Goal: Information Seeking & Learning: Learn about a topic

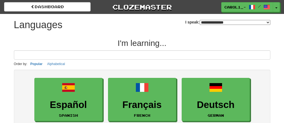
select select "*******"
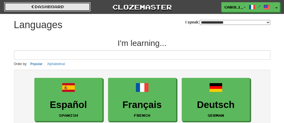
click at [71, 6] on link "dashboard" at bounding box center [47, 6] width 86 height 9
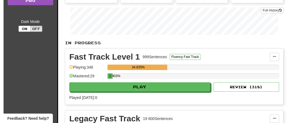
scroll to position [99, 0]
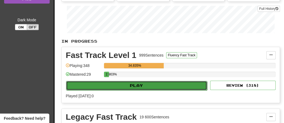
click at [152, 82] on button "Play" at bounding box center [136, 85] width 141 height 9
select select "**"
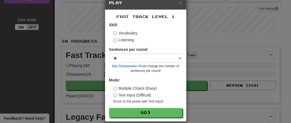
scroll to position [19, 0]
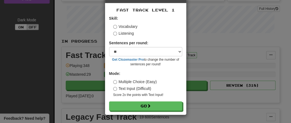
drag, startPoint x: 288, startPoint y: 119, endPoint x: 223, endPoint y: 105, distance: 66.1
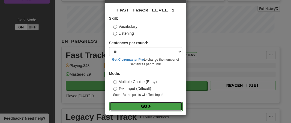
click at [164, 106] on button "Go" at bounding box center [145, 105] width 73 height 9
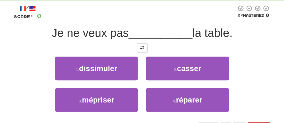
scroll to position [43, 0]
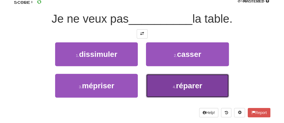
click at [210, 85] on button "4 . réparer" at bounding box center [187, 86] width 83 height 24
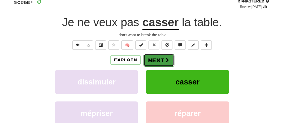
click at [159, 60] on button "Next" at bounding box center [158, 60] width 31 height 13
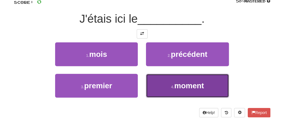
click at [164, 82] on button "4 . moment" at bounding box center [187, 86] width 83 height 24
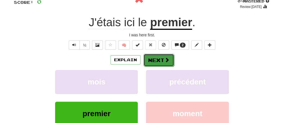
click at [159, 56] on button "Next" at bounding box center [158, 60] width 31 height 13
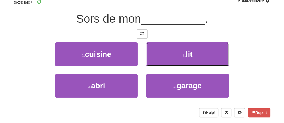
click at [159, 56] on button "2 . lit" at bounding box center [187, 54] width 83 height 24
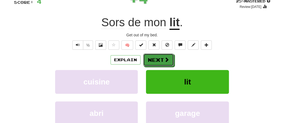
click at [159, 56] on button "Next" at bounding box center [158, 59] width 31 height 13
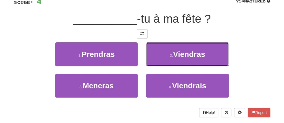
click at [159, 56] on button "2 . Viendras" at bounding box center [187, 54] width 83 height 24
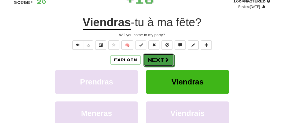
click at [159, 56] on button "Next" at bounding box center [158, 59] width 31 height 13
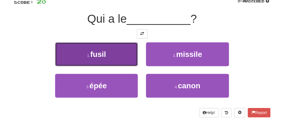
click at [126, 53] on button "1 . fusil" at bounding box center [96, 54] width 83 height 24
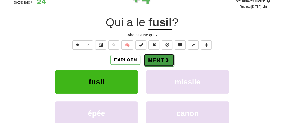
click at [154, 59] on button "Next" at bounding box center [158, 60] width 31 height 13
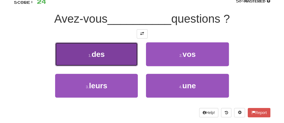
click at [125, 51] on button "1 . des" at bounding box center [96, 54] width 83 height 24
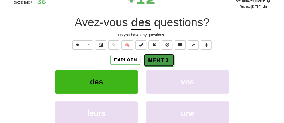
click at [153, 59] on button "Next" at bounding box center [158, 60] width 31 height 13
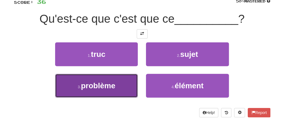
click at [129, 78] on button "3 . problème" at bounding box center [96, 86] width 83 height 24
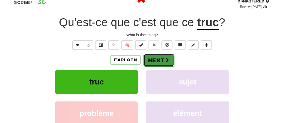
click at [157, 62] on button "Next" at bounding box center [158, 60] width 31 height 13
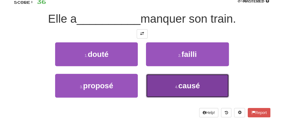
click at [172, 82] on button "4 . causé" at bounding box center [187, 86] width 83 height 24
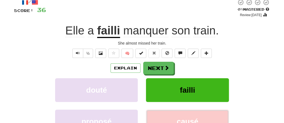
scroll to position [34, 0]
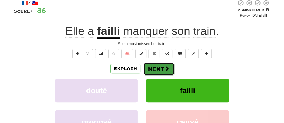
click at [157, 67] on button "Next" at bounding box center [158, 68] width 31 height 13
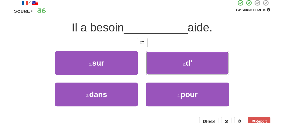
click at [157, 67] on button "2 . d'" at bounding box center [187, 63] width 83 height 24
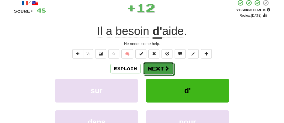
click at [157, 67] on button "Next" at bounding box center [158, 68] width 31 height 13
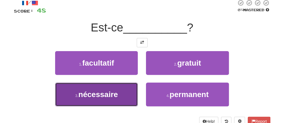
click at [127, 89] on button "3 . nécessaire" at bounding box center [96, 94] width 83 height 24
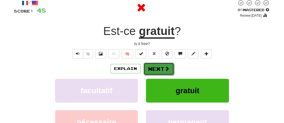
click at [162, 66] on button "Next" at bounding box center [158, 68] width 31 height 13
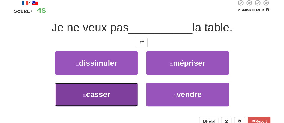
click at [121, 100] on button "3 . casser" at bounding box center [96, 94] width 83 height 24
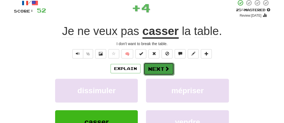
click at [159, 64] on button "Next" at bounding box center [158, 68] width 31 height 13
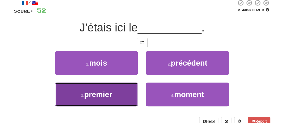
click at [125, 87] on button "3 . premier" at bounding box center [96, 94] width 83 height 24
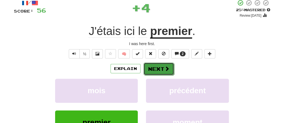
click at [155, 65] on button "Next" at bounding box center [158, 68] width 31 height 13
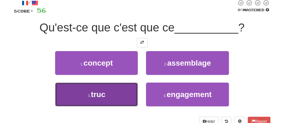
click at [128, 91] on button "3 . truc" at bounding box center [96, 94] width 83 height 24
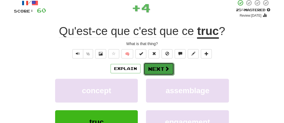
click at [157, 65] on button "Next" at bounding box center [158, 68] width 31 height 13
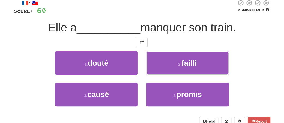
click at [157, 65] on button "2 . failli" at bounding box center [187, 63] width 83 height 24
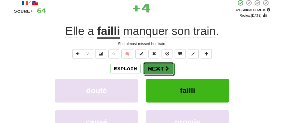
click at [157, 65] on button "Next" at bounding box center [158, 68] width 31 height 13
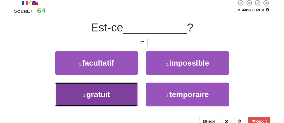
click at [124, 92] on button "3 . gratuit" at bounding box center [96, 94] width 83 height 24
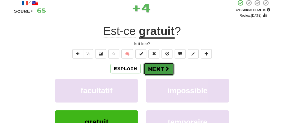
click at [161, 68] on button "Next" at bounding box center [158, 68] width 31 height 13
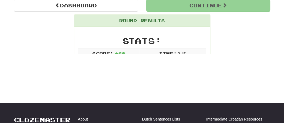
scroll to position [58, 0]
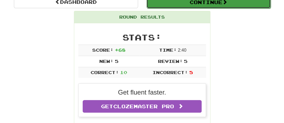
click at [206, 1] on button "Continue" at bounding box center [208, 2] width 124 height 13
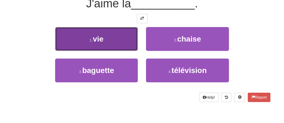
click at [138, 37] on button "1 . vie" at bounding box center [96, 39] width 83 height 24
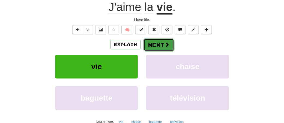
click at [155, 45] on button "Next" at bounding box center [158, 44] width 31 height 13
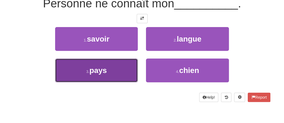
click at [124, 68] on button "3 . pays" at bounding box center [96, 70] width 83 height 24
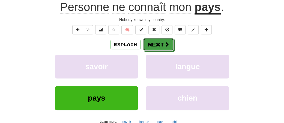
click at [156, 38] on button "Next" at bounding box center [158, 44] width 31 height 13
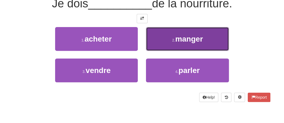
click at [168, 35] on button "2 . manger" at bounding box center [187, 39] width 83 height 24
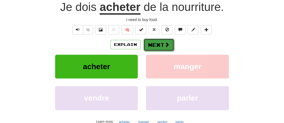
click at [159, 43] on button "Next" at bounding box center [158, 44] width 31 height 13
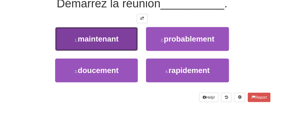
click at [121, 34] on button "1 . maintenant" at bounding box center [96, 39] width 83 height 24
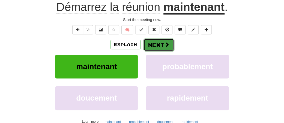
click at [156, 42] on button "Next" at bounding box center [158, 44] width 31 height 13
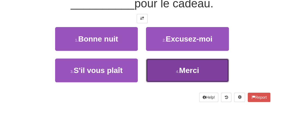
click at [171, 68] on button "4 . Merci" at bounding box center [187, 70] width 83 height 24
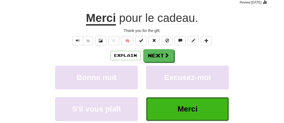
scroll to position [43, 0]
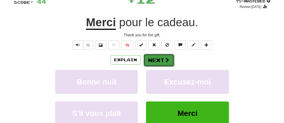
click at [160, 57] on button "Next" at bounding box center [158, 60] width 31 height 13
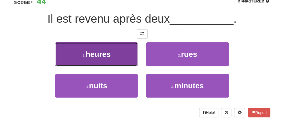
click at [118, 56] on button "1 . heures" at bounding box center [96, 54] width 83 height 24
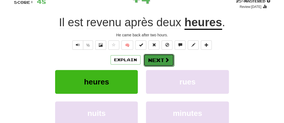
click at [162, 60] on button "Next" at bounding box center [158, 60] width 31 height 13
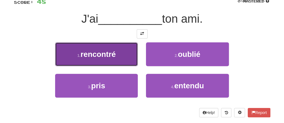
click at [129, 54] on button "1 . rencontré" at bounding box center [96, 54] width 83 height 24
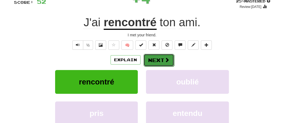
click at [157, 60] on button "Next" at bounding box center [158, 60] width 31 height 13
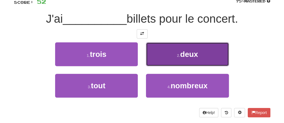
click at [175, 48] on button "2 . deux" at bounding box center [187, 54] width 83 height 24
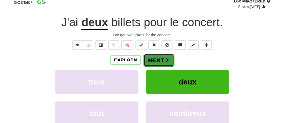
click at [161, 57] on button "Next" at bounding box center [158, 60] width 31 height 13
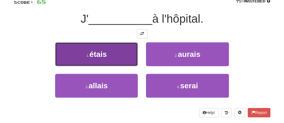
click at [115, 53] on button "1 . étais" at bounding box center [96, 54] width 83 height 24
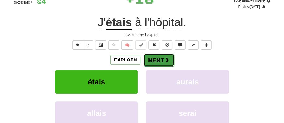
click at [163, 57] on button "Next" at bounding box center [158, 60] width 31 height 13
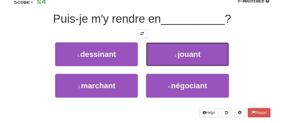
click at [163, 57] on button "2 . jouant" at bounding box center [187, 54] width 83 height 24
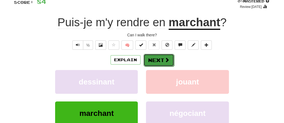
click at [160, 58] on button "Next" at bounding box center [158, 60] width 31 height 13
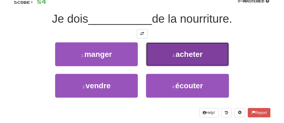
click at [164, 55] on button "2 . acheter" at bounding box center [187, 54] width 83 height 24
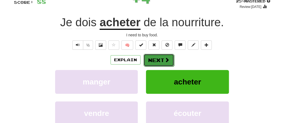
click at [160, 59] on button "Next" at bounding box center [158, 60] width 31 height 13
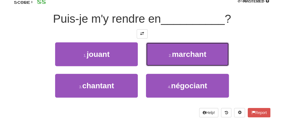
click at [160, 59] on button "2 . marchant" at bounding box center [187, 54] width 83 height 24
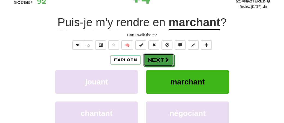
click at [160, 59] on button "Next" at bounding box center [158, 59] width 31 height 13
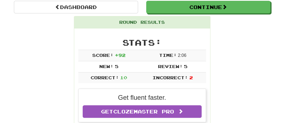
scroll to position [52, 0]
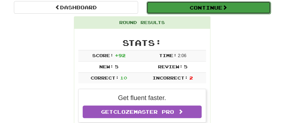
click at [258, 1] on button "Continue" at bounding box center [208, 7] width 124 height 13
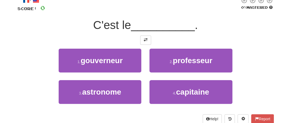
scroll to position [35, 0]
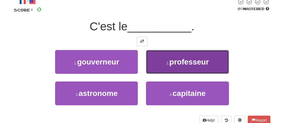
click at [215, 67] on button "2 . professeur" at bounding box center [187, 62] width 83 height 24
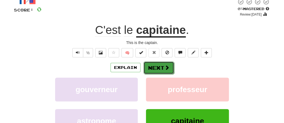
click at [160, 66] on button "Next" at bounding box center [158, 67] width 31 height 13
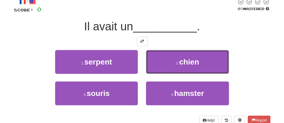
click at [160, 66] on button "2 . chien" at bounding box center [187, 62] width 83 height 24
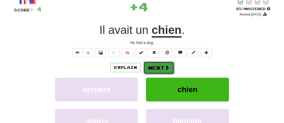
click at [154, 65] on button "Next" at bounding box center [158, 67] width 31 height 13
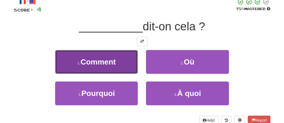
click at [127, 62] on button "1 . Comment" at bounding box center [96, 62] width 83 height 24
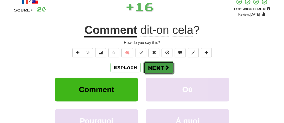
click at [156, 65] on button "Next" at bounding box center [158, 67] width 31 height 13
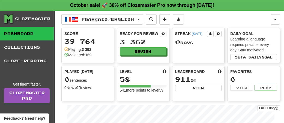
scroll to position [99, 0]
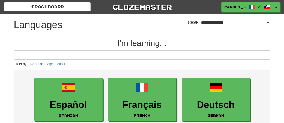
select select "*******"
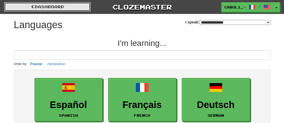
click at [64, 6] on link "dashboard" at bounding box center [47, 6] width 86 height 9
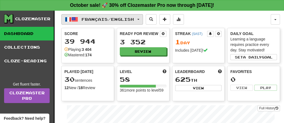
click at [143, 20] on button "Français / English" at bounding box center [102, 19] width 82 height 10
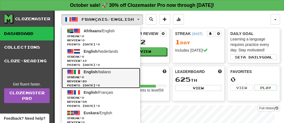
click at [111, 72] on span "English / Italiano" at bounding box center [97, 72] width 27 height 4
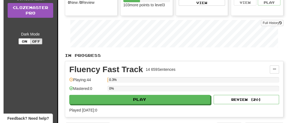
scroll to position [99, 0]
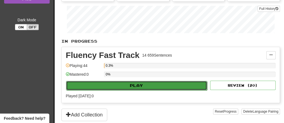
click at [163, 84] on button "Play" at bounding box center [136, 85] width 141 height 9
select select "**"
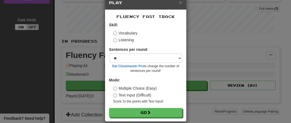
scroll to position [19, 0]
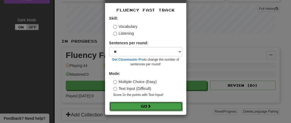
click at [160, 104] on button "Go" at bounding box center [145, 105] width 73 height 9
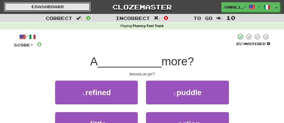
click at [40, 4] on link "Dashboard" at bounding box center [47, 6] width 86 height 9
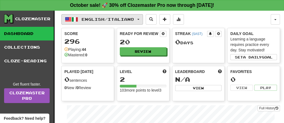
click at [143, 18] on button "English / Italiano" at bounding box center [102, 19] width 82 height 10
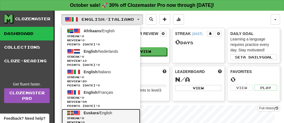
click at [138, 110] on link "Euskara / English Streak: 0 Review: 0 Points today: 0" at bounding box center [101, 119] width 79 height 20
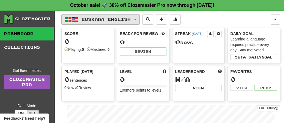
click at [140, 18] on button "Euskara / English" at bounding box center [100, 19] width 78 height 10
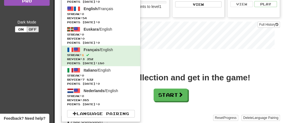
scroll to position [85, 0]
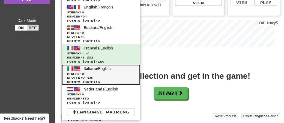
click at [76, 69] on span at bounding box center [77, 68] width 7 height 7
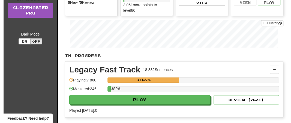
scroll to position [99, 0]
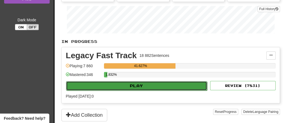
click at [136, 83] on button "Play" at bounding box center [136, 85] width 141 height 9
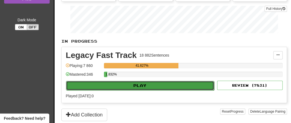
select select "**"
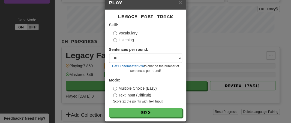
scroll to position [19, 0]
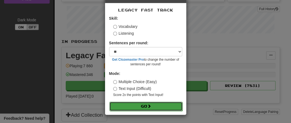
click at [161, 105] on button "Go" at bounding box center [145, 105] width 73 height 9
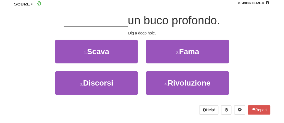
scroll to position [43, 0]
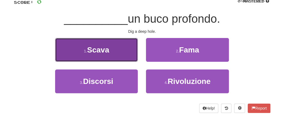
click at [120, 45] on button "1 . Scava" at bounding box center [96, 50] width 83 height 24
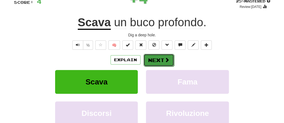
click at [161, 56] on button "Next" at bounding box center [158, 60] width 31 height 13
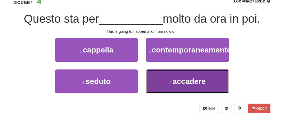
click at [168, 89] on button "4 . accadere" at bounding box center [187, 81] width 83 height 24
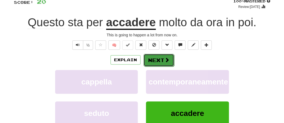
click at [154, 60] on button "Next" at bounding box center [158, 60] width 31 height 13
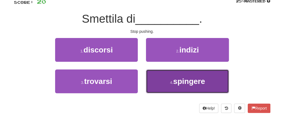
click at [163, 80] on button "4 . spingere" at bounding box center [187, 81] width 83 height 24
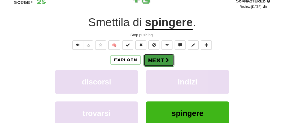
click at [151, 58] on button "Next" at bounding box center [158, 60] width 31 height 13
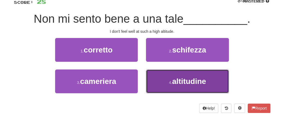
click at [163, 77] on button "4 . altitudine" at bounding box center [187, 81] width 83 height 24
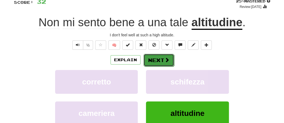
click at [163, 58] on button "Next" at bounding box center [158, 60] width 31 height 13
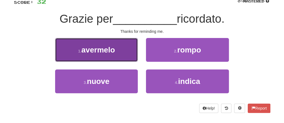
click at [119, 46] on button "1 . avermelo" at bounding box center [96, 50] width 83 height 24
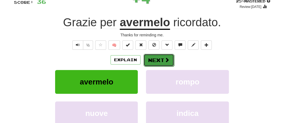
click at [155, 59] on button "Next" at bounding box center [158, 60] width 31 height 13
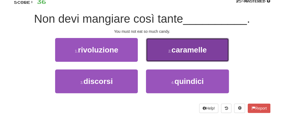
click at [161, 55] on button "2 . caramelle" at bounding box center [187, 50] width 83 height 24
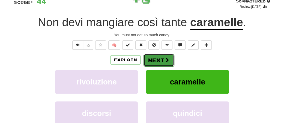
click at [157, 56] on button "Next" at bounding box center [158, 60] width 31 height 13
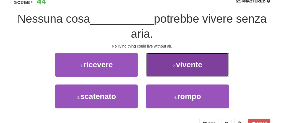
click at [162, 64] on button "2 . vivente" at bounding box center [187, 65] width 83 height 24
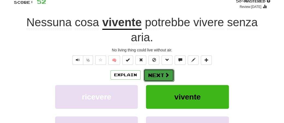
click at [157, 74] on button "Next" at bounding box center [158, 75] width 31 height 13
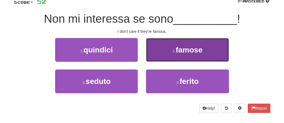
click at [170, 53] on button "2 . famose" at bounding box center [187, 50] width 83 height 24
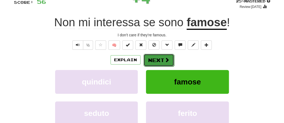
click at [160, 58] on button "Next" at bounding box center [158, 60] width 31 height 13
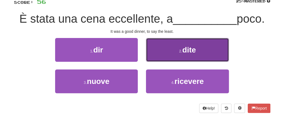
click at [167, 53] on button "2 . dite" at bounding box center [187, 50] width 83 height 24
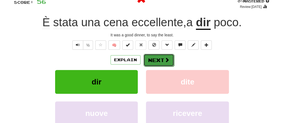
click at [160, 56] on button "Next" at bounding box center [158, 60] width 31 height 13
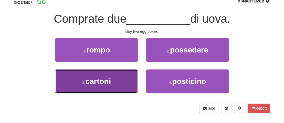
click at [124, 80] on button "3 . cartoni" at bounding box center [96, 81] width 83 height 24
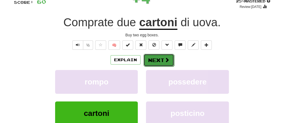
click at [154, 57] on button "Next" at bounding box center [158, 60] width 31 height 13
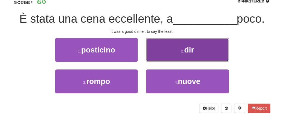
click at [170, 47] on button "2 . dir" at bounding box center [187, 50] width 83 height 24
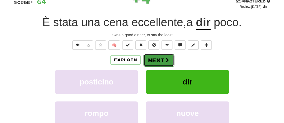
click at [158, 60] on button "Next" at bounding box center [158, 60] width 31 height 13
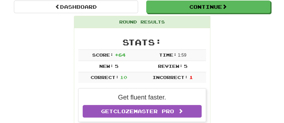
scroll to position [51, 0]
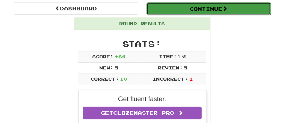
click at [257, 10] on button "Continue" at bounding box center [208, 8] width 124 height 13
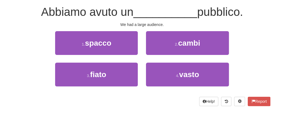
scroll to position [48, 0]
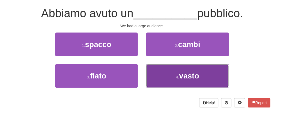
click at [208, 74] on button "4 . vasto" at bounding box center [187, 76] width 83 height 24
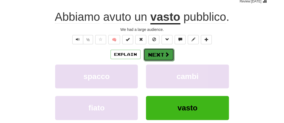
click at [165, 54] on span at bounding box center [167, 54] width 5 height 5
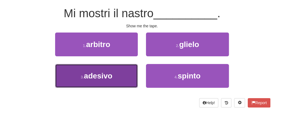
click at [130, 71] on button "3 . adesivo" at bounding box center [96, 76] width 83 height 24
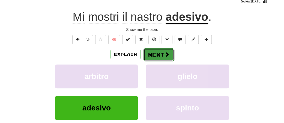
click at [157, 55] on button "Next" at bounding box center [158, 54] width 31 height 13
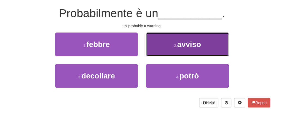
click at [164, 46] on button "2 . avviso" at bounding box center [187, 44] width 83 height 24
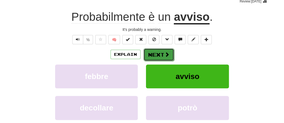
click at [153, 55] on button "Next" at bounding box center [158, 54] width 31 height 13
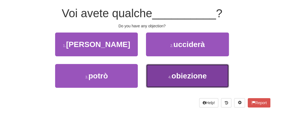
click at [161, 76] on button "4 . obiezione" at bounding box center [187, 76] width 83 height 24
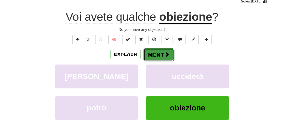
click at [161, 51] on button "Next" at bounding box center [158, 54] width 31 height 13
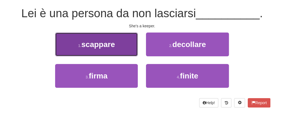
click at [128, 44] on button "1 . scappare" at bounding box center [96, 44] width 83 height 24
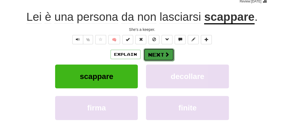
click at [165, 52] on span at bounding box center [167, 54] width 5 height 5
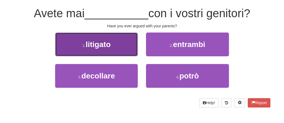
click at [126, 43] on button "1 . litigato" at bounding box center [96, 44] width 83 height 24
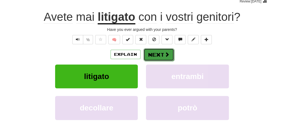
click at [159, 53] on button "Next" at bounding box center [158, 54] width 31 height 13
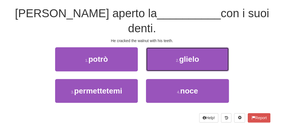
click at [159, 53] on button "2 . glielo" at bounding box center [187, 59] width 83 height 24
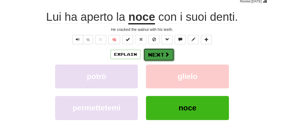
click at [158, 52] on button "Next" at bounding box center [158, 54] width 31 height 13
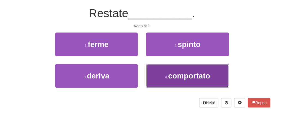
click at [159, 74] on button "4 . comportato" at bounding box center [187, 76] width 83 height 24
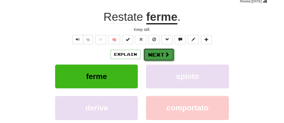
click at [157, 52] on button "Next" at bounding box center [158, 54] width 31 height 13
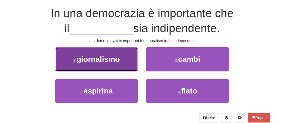
click at [129, 58] on button "1 . giornalismo" at bounding box center [96, 59] width 83 height 24
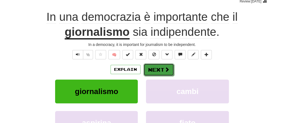
click at [160, 66] on button "Next" at bounding box center [158, 69] width 31 height 13
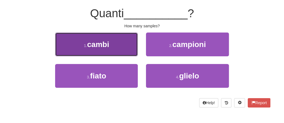
click at [124, 48] on button "1 . cambi" at bounding box center [96, 44] width 83 height 24
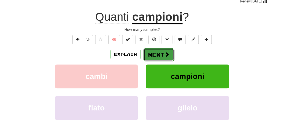
click at [160, 51] on button "Next" at bounding box center [158, 54] width 31 height 13
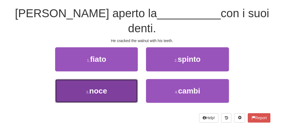
click at [125, 79] on button "3 . noce" at bounding box center [96, 91] width 83 height 24
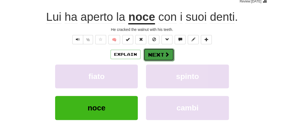
click at [157, 52] on button "Next" at bounding box center [158, 54] width 31 height 13
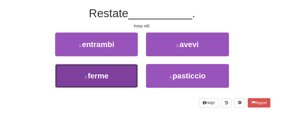
click at [128, 73] on button "3 . ferme" at bounding box center [96, 76] width 83 height 24
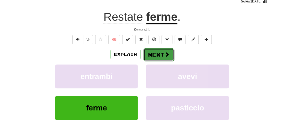
click at [157, 50] on button "Next" at bounding box center [158, 54] width 31 height 13
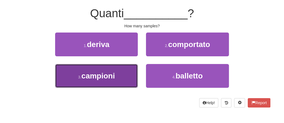
click at [129, 75] on button "3 . campioni" at bounding box center [96, 76] width 83 height 24
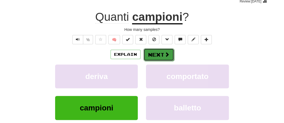
click at [158, 54] on button "Next" at bounding box center [158, 54] width 31 height 13
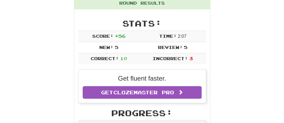
scroll to position [58, 0]
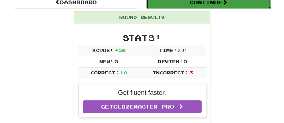
click at [252, 4] on button "Continue" at bounding box center [208, 2] width 124 height 13
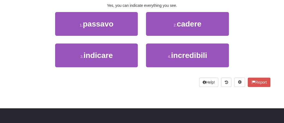
scroll to position [54, 0]
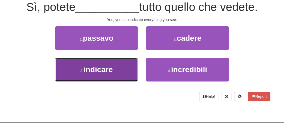
click at [124, 65] on button "3 . indicare" at bounding box center [96, 70] width 83 height 24
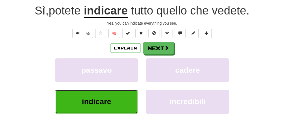
scroll to position [58, 0]
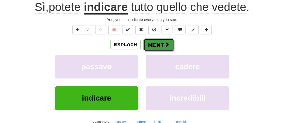
click at [156, 42] on button "Next" at bounding box center [158, 44] width 31 height 13
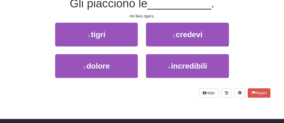
scroll to position [54, 0]
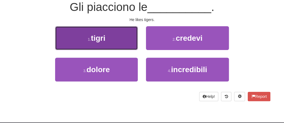
click at [123, 39] on button "1 . tigri" at bounding box center [96, 38] width 83 height 24
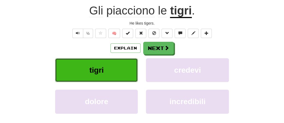
scroll to position [58, 0]
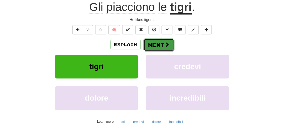
click at [154, 45] on button "Next" at bounding box center [158, 44] width 31 height 13
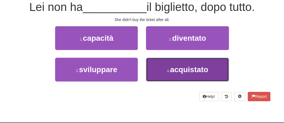
click at [159, 60] on button "4 . acquistato" at bounding box center [187, 70] width 83 height 24
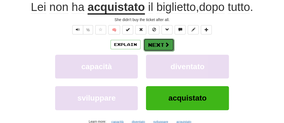
click at [157, 45] on button "Next" at bounding box center [158, 44] width 31 height 13
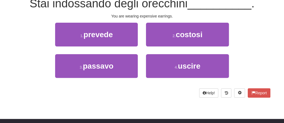
scroll to position [54, 0]
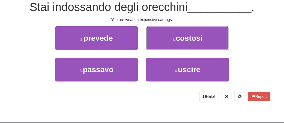
click at [157, 45] on button "2 . costosi" at bounding box center [187, 38] width 83 height 24
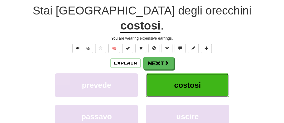
scroll to position [58, 0]
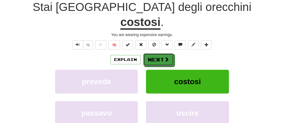
click at [157, 53] on button "Next" at bounding box center [158, 59] width 31 height 13
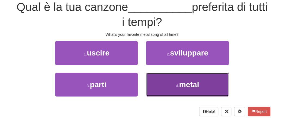
click at [162, 82] on button "4 . metal" at bounding box center [187, 85] width 83 height 24
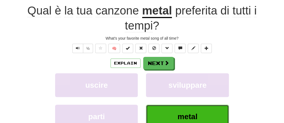
scroll to position [58, 0]
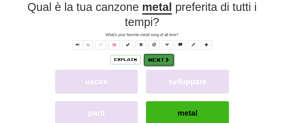
click at [158, 58] on button "Next" at bounding box center [158, 59] width 31 height 13
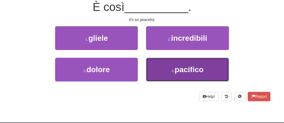
click at [158, 65] on button "4 . pacifico" at bounding box center [187, 70] width 83 height 24
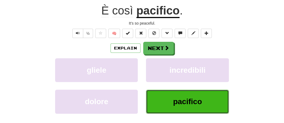
scroll to position [58, 0]
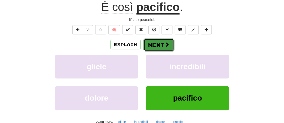
click at [159, 43] on button "Next" at bounding box center [158, 44] width 31 height 13
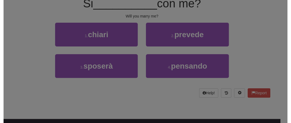
scroll to position [54, 0]
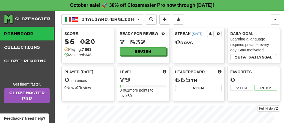
scroll to position [99, 0]
